Goal: Task Accomplishment & Management: Complete application form

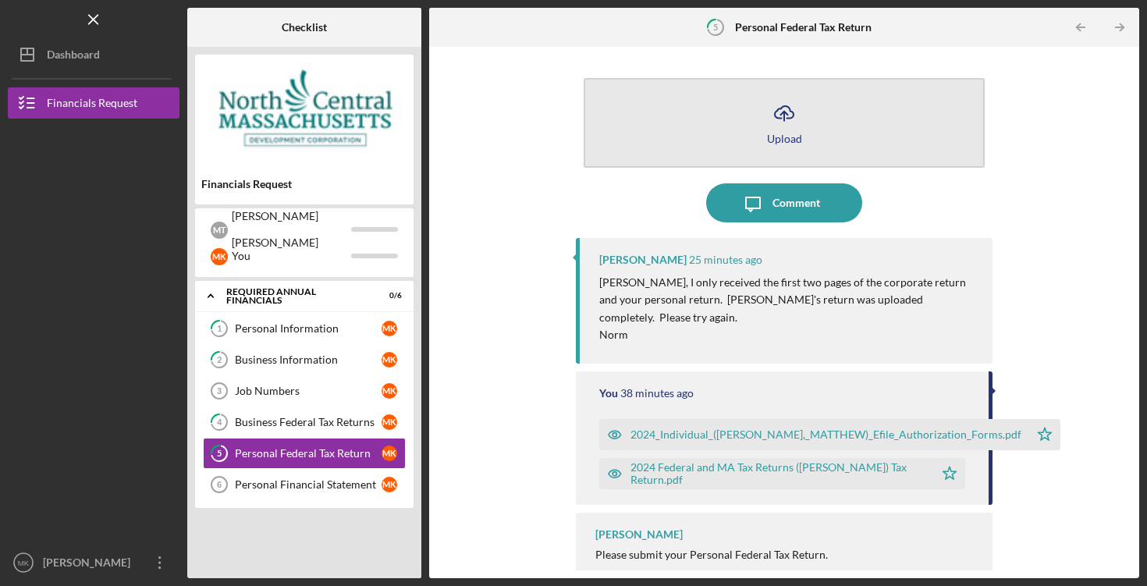
click at [756, 126] on button "Icon/Upload Upload" at bounding box center [784, 123] width 401 height 90
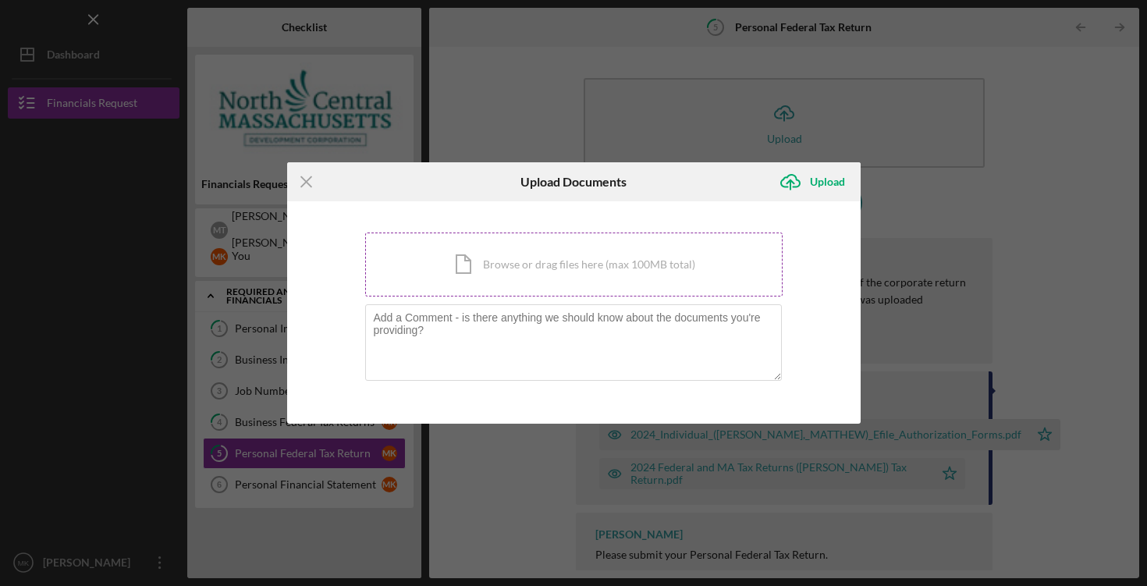
click at [559, 276] on div "Icon/Document Browse or drag files here (max 100MB total) Tap to choose files o…" at bounding box center [573, 265] width 417 height 64
click at [497, 268] on div "Icon/Document Browse or drag files here (max 100MB total) Tap to choose files o…" at bounding box center [573, 265] width 417 height 64
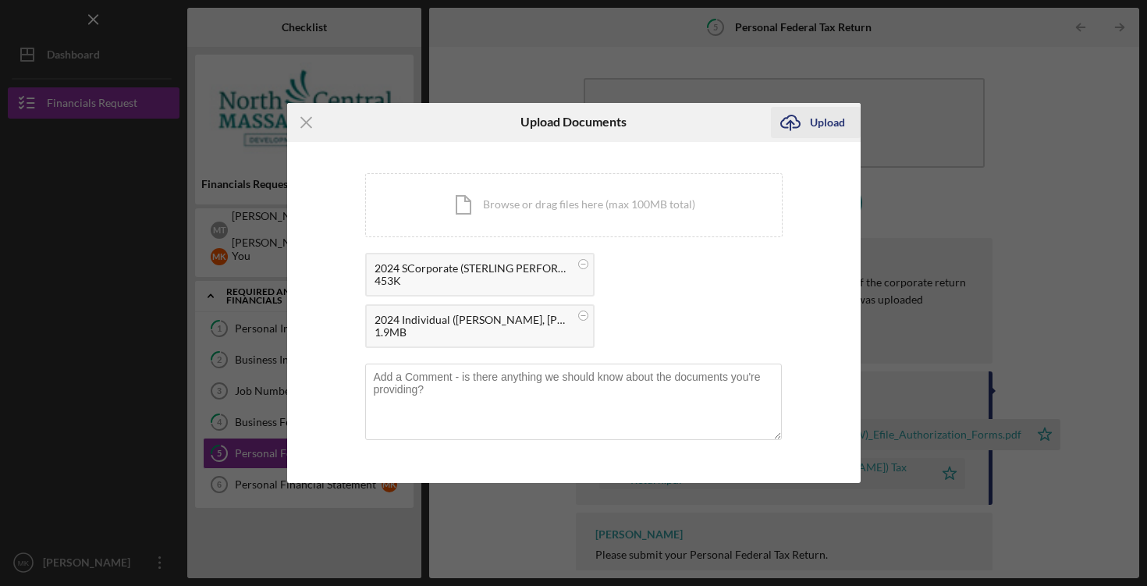
click at [788, 122] on icon "Icon/Upload" at bounding box center [790, 122] width 39 height 39
